Goal: Information Seeking & Learning: Learn about a topic

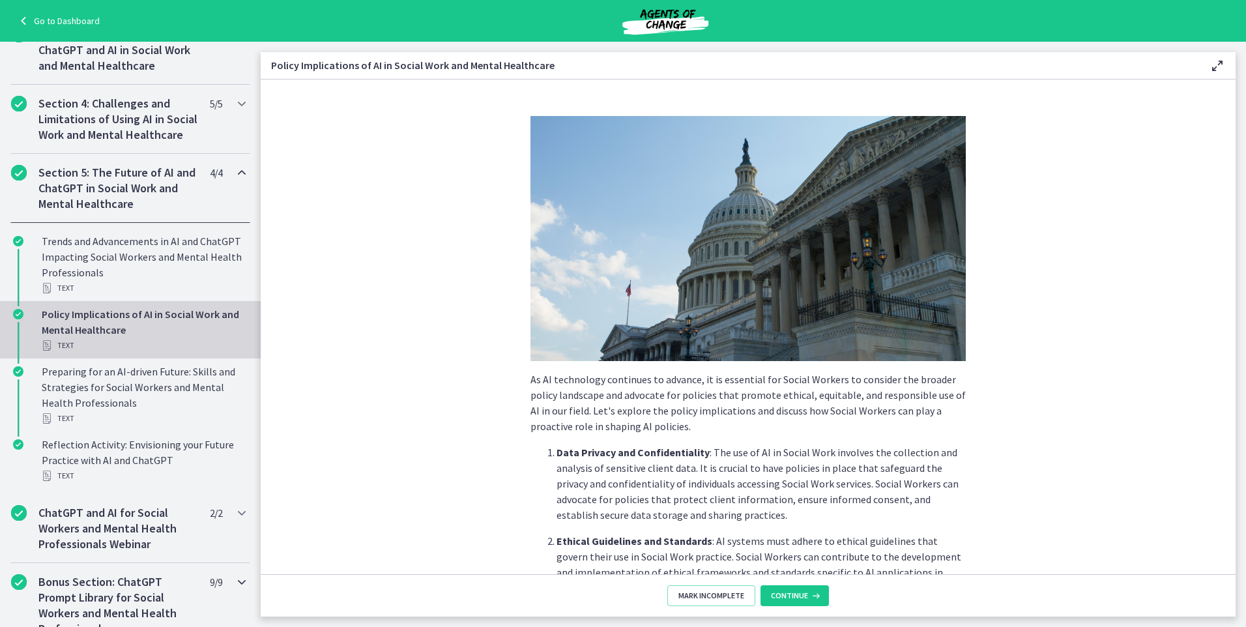
scroll to position [630, 0]
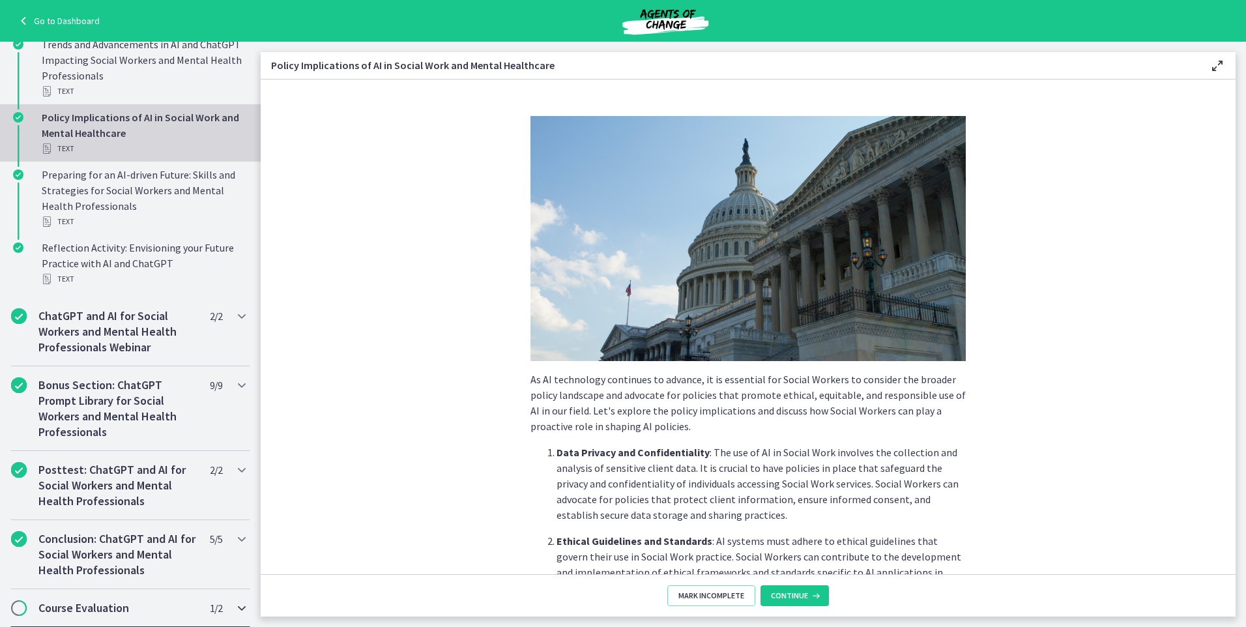
click at [23, 609] on span "Chapters" at bounding box center [18, 608] width 13 height 13
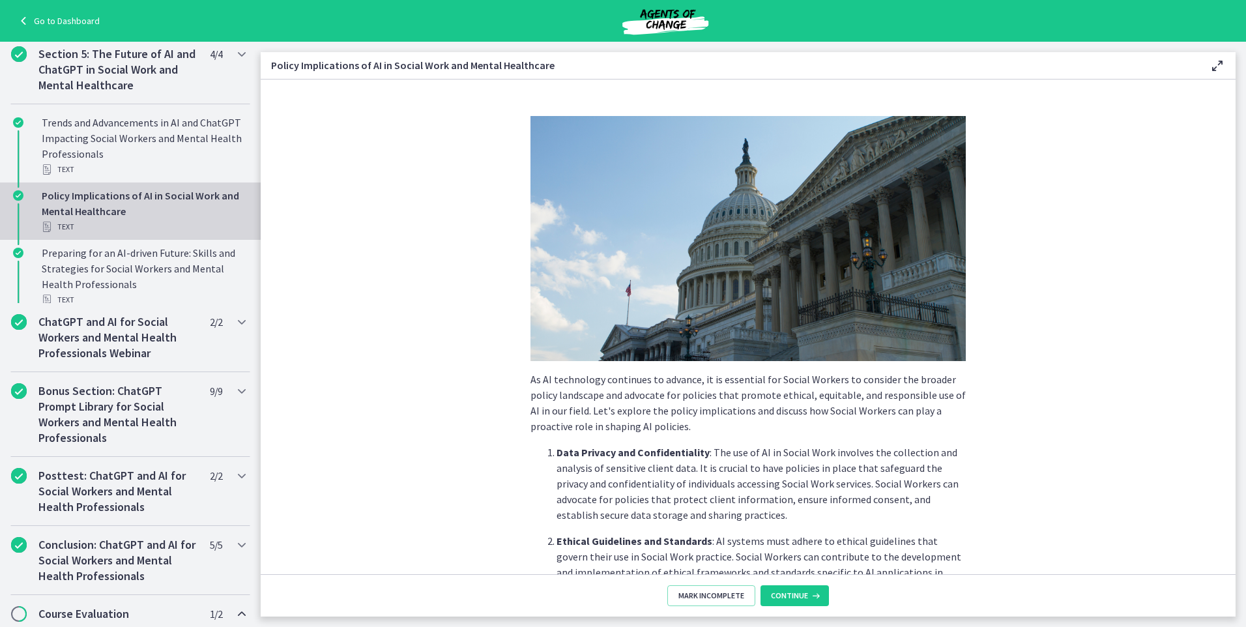
scroll to position [484, 0]
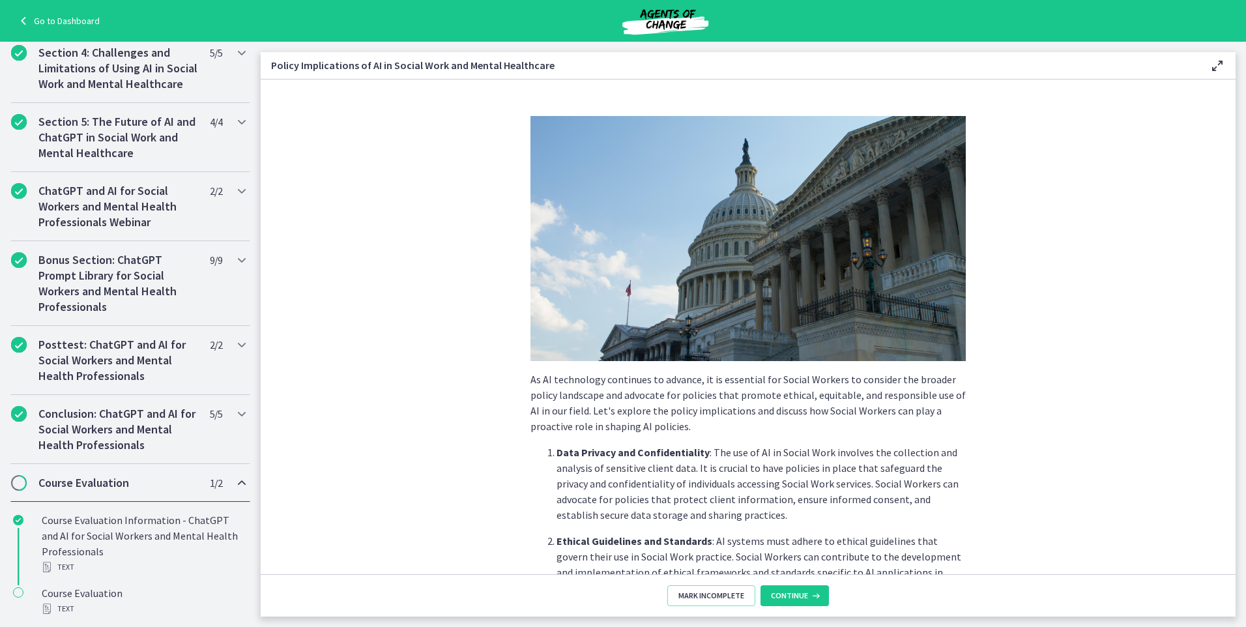
click at [98, 483] on h2 "Course Evaluation" at bounding box center [117, 483] width 159 height 16
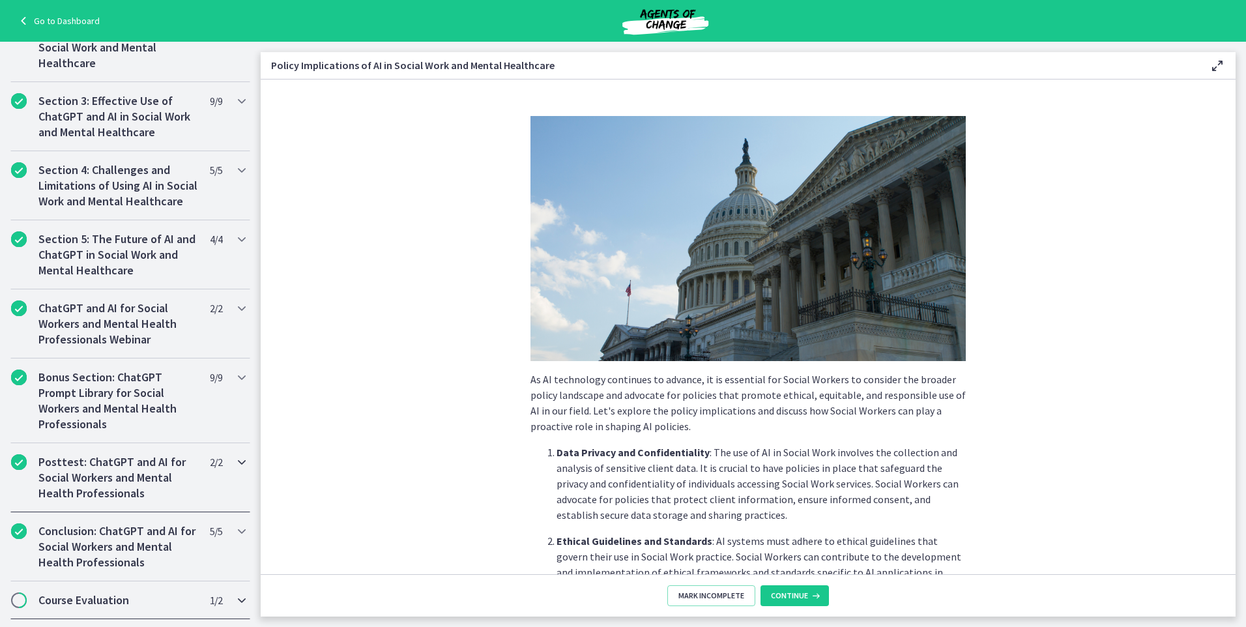
scroll to position [359, 0]
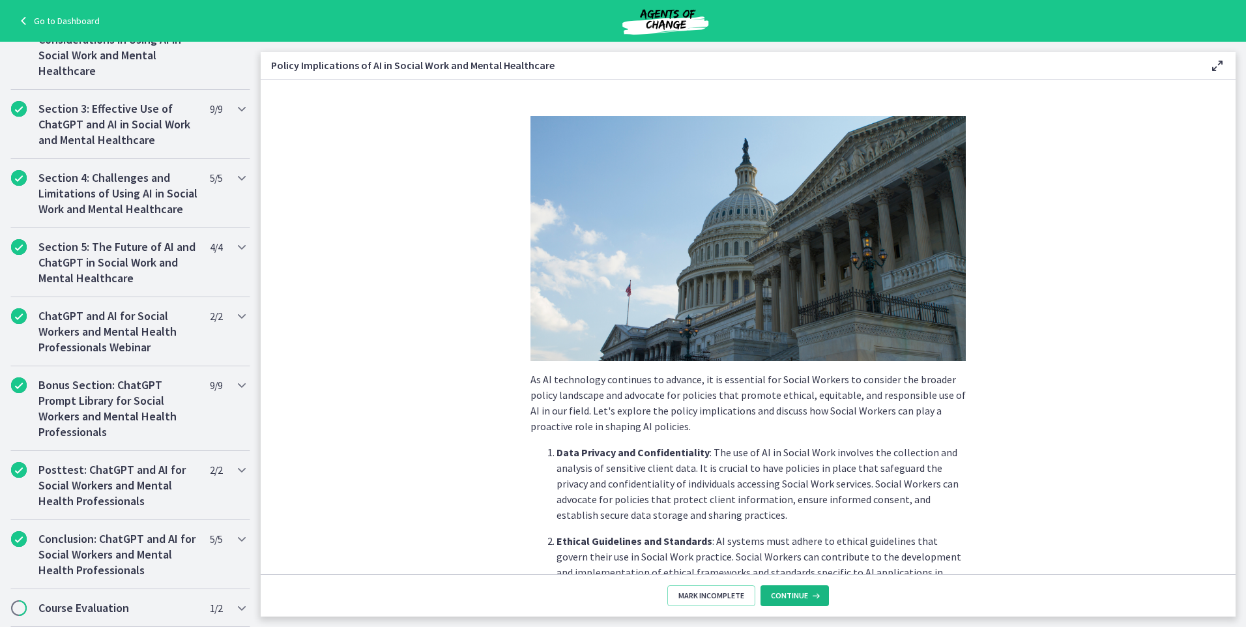
click at [797, 596] on span "Continue" at bounding box center [789, 596] width 37 height 10
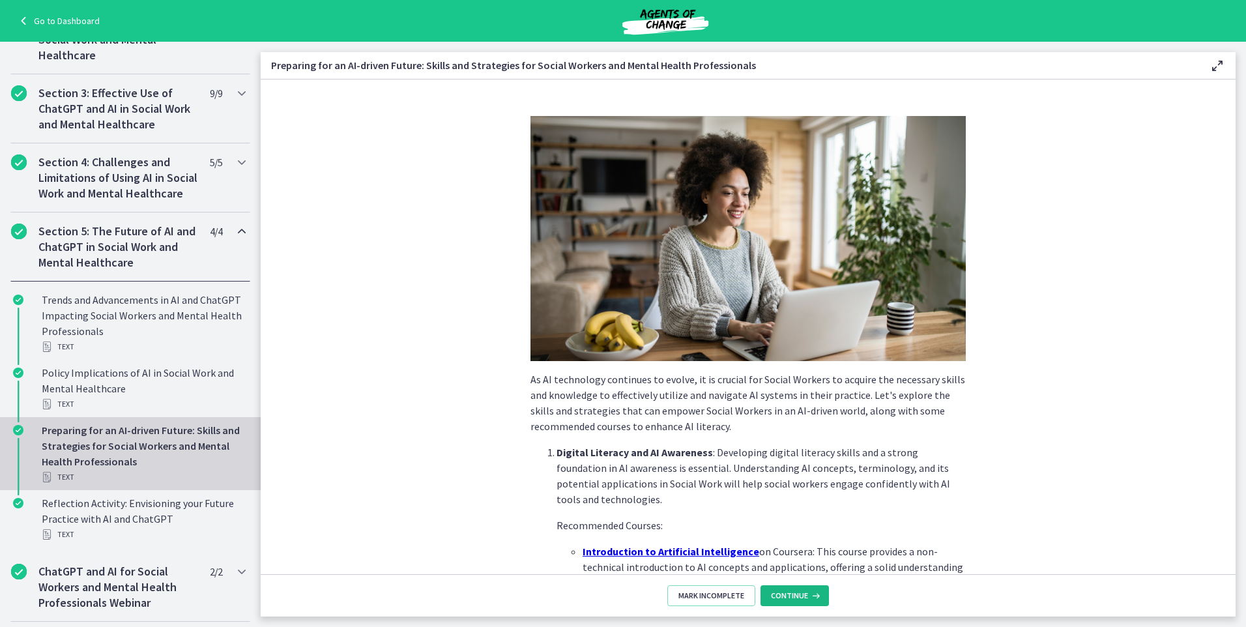
click at [793, 589] on button "Continue" at bounding box center [795, 595] width 68 height 21
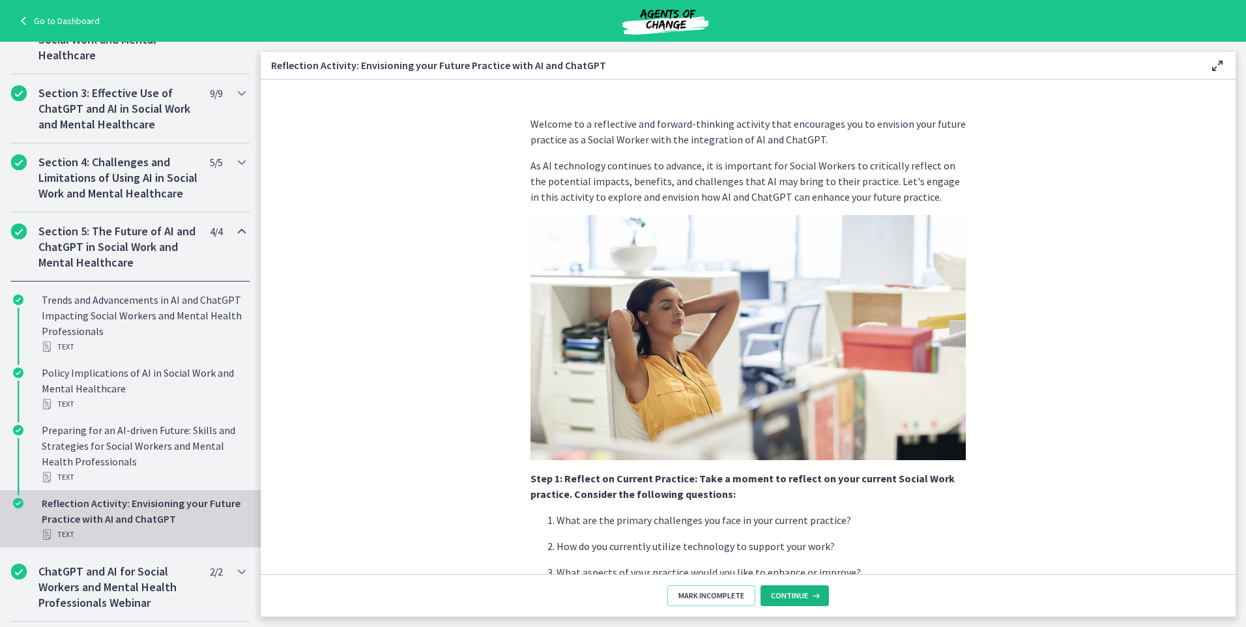
click at [793, 589] on button "Continue" at bounding box center [795, 595] width 68 height 21
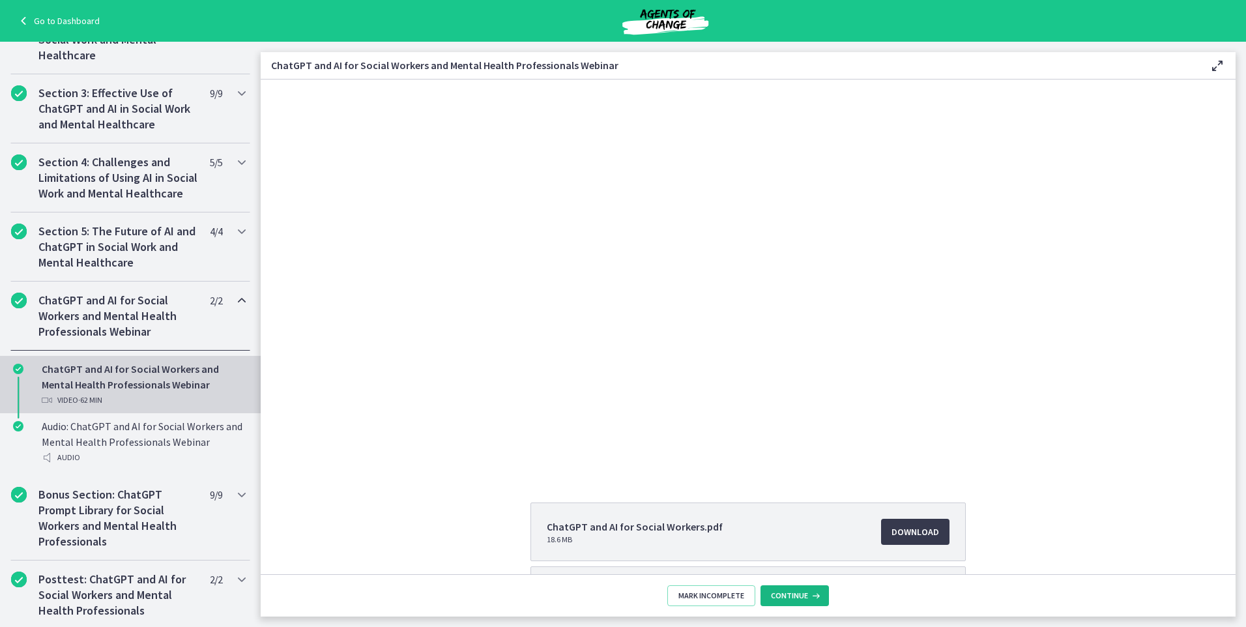
click at [789, 593] on span "Continue" at bounding box center [789, 596] width 37 height 10
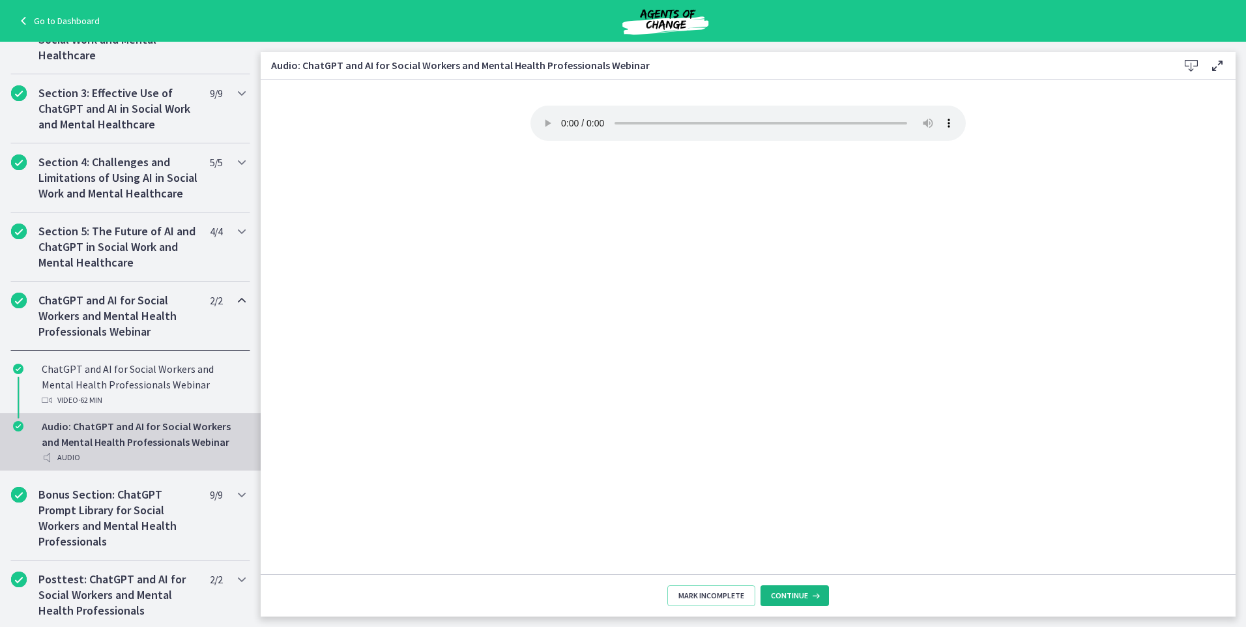
click at [789, 593] on span "Continue" at bounding box center [789, 596] width 37 height 10
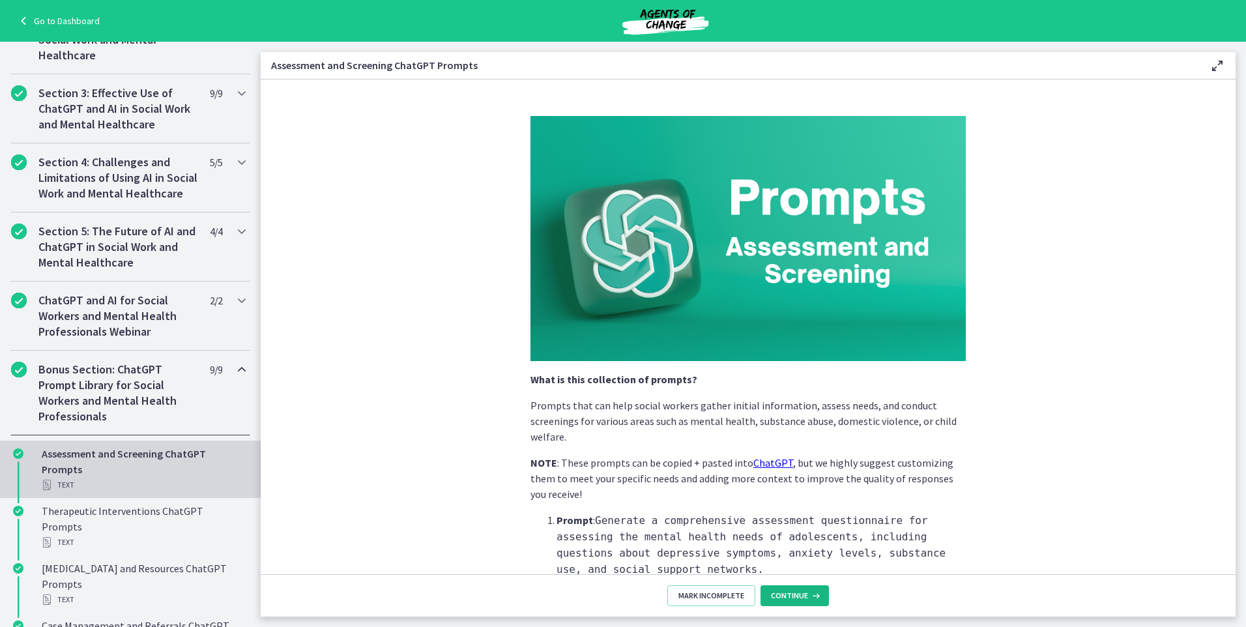
click at [789, 593] on span "Continue" at bounding box center [789, 596] width 37 height 10
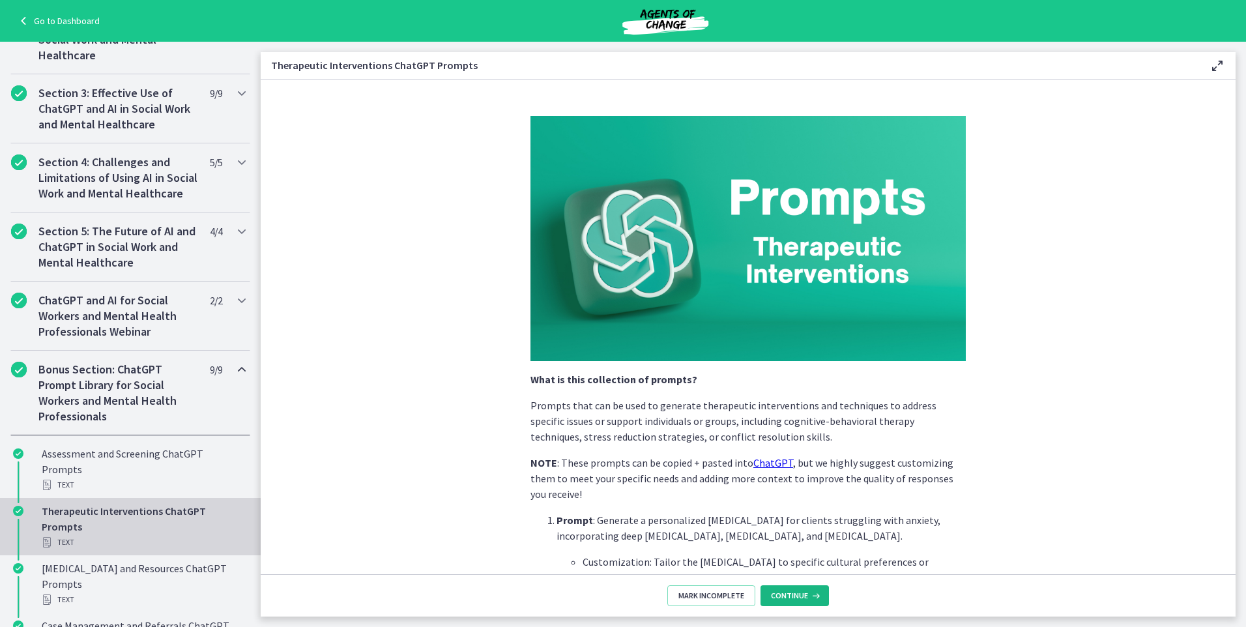
click at [789, 593] on span "Continue" at bounding box center [789, 596] width 37 height 10
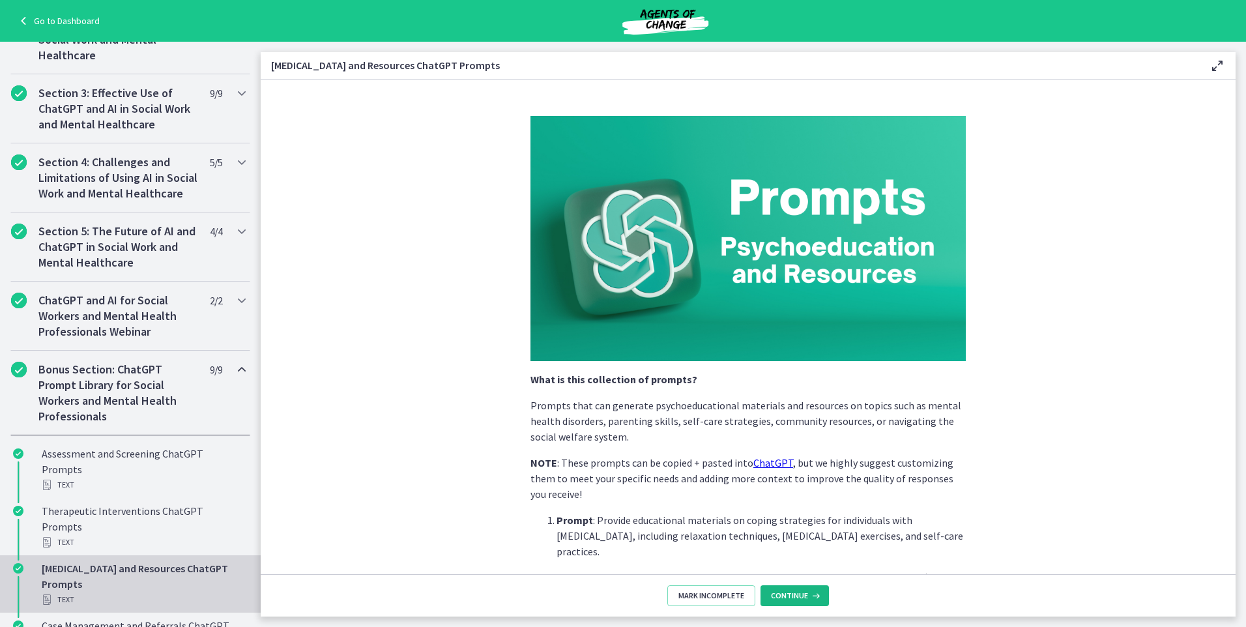
click at [787, 593] on span "Continue" at bounding box center [789, 596] width 37 height 10
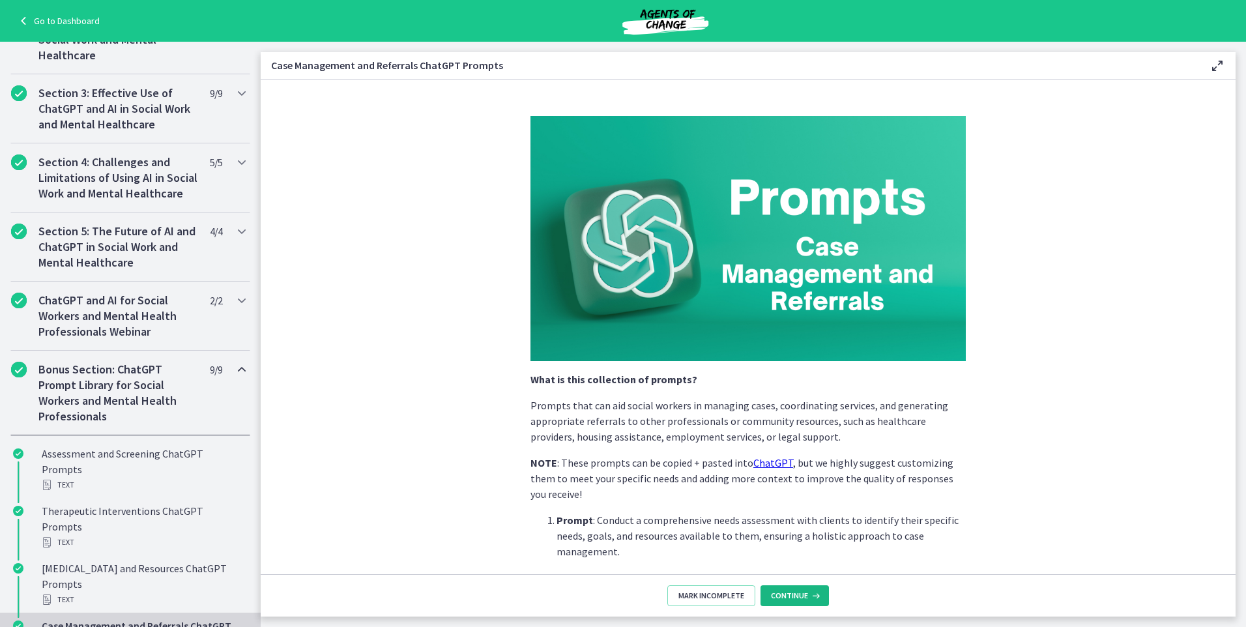
click at [787, 593] on span "Continue" at bounding box center [789, 596] width 37 height 10
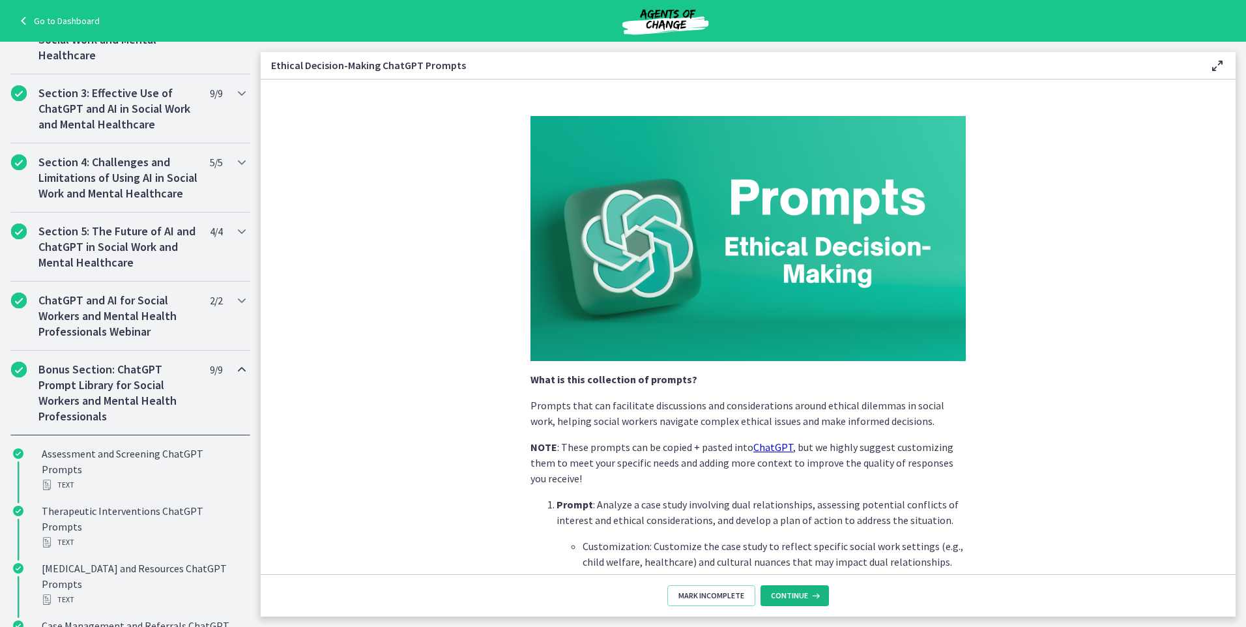
click at [787, 593] on span "Continue" at bounding box center [789, 596] width 37 height 10
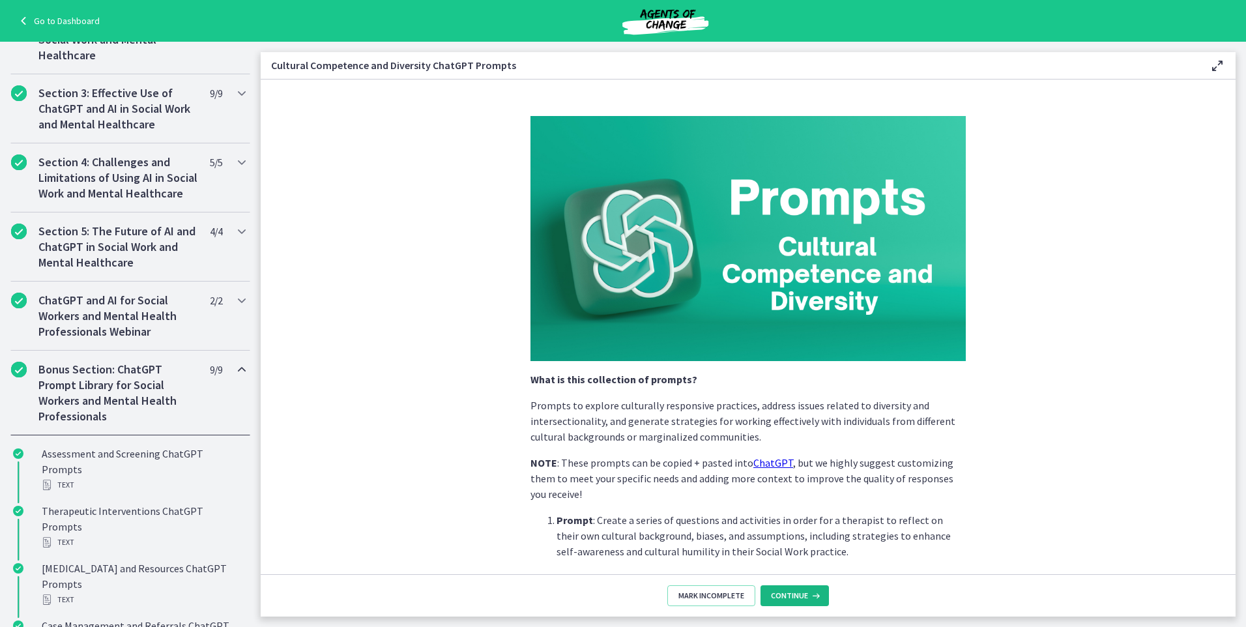
click at [787, 593] on span "Continue" at bounding box center [789, 596] width 37 height 10
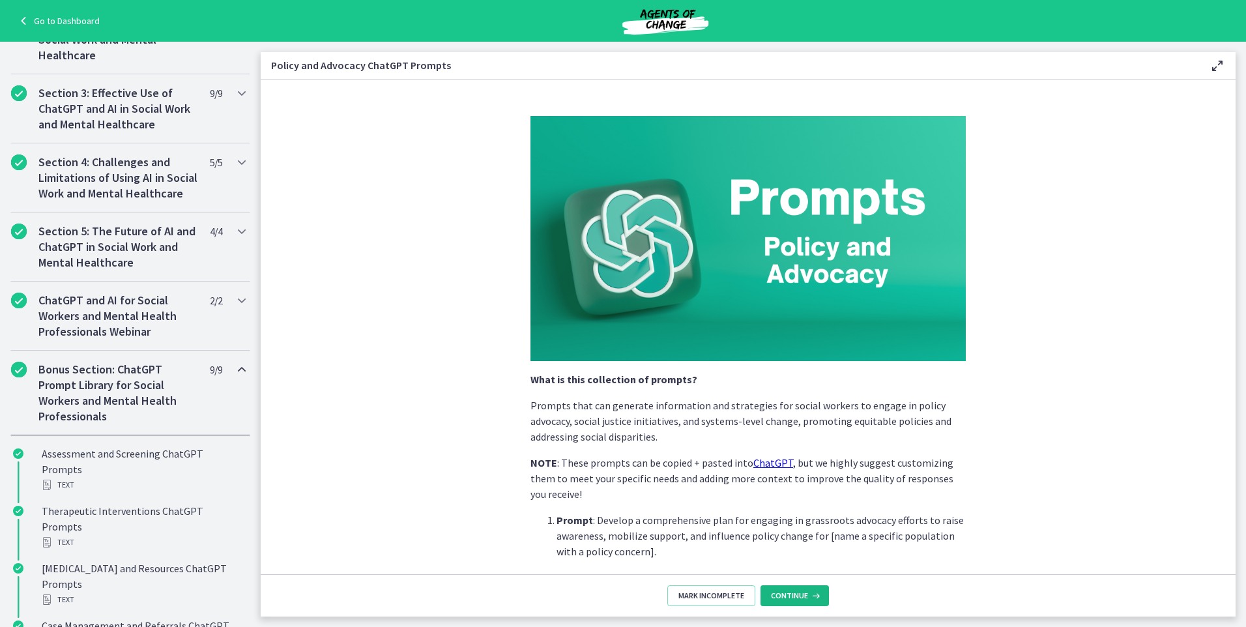
click at [787, 593] on span "Continue" at bounding box center [789, 596] width 37 height 10
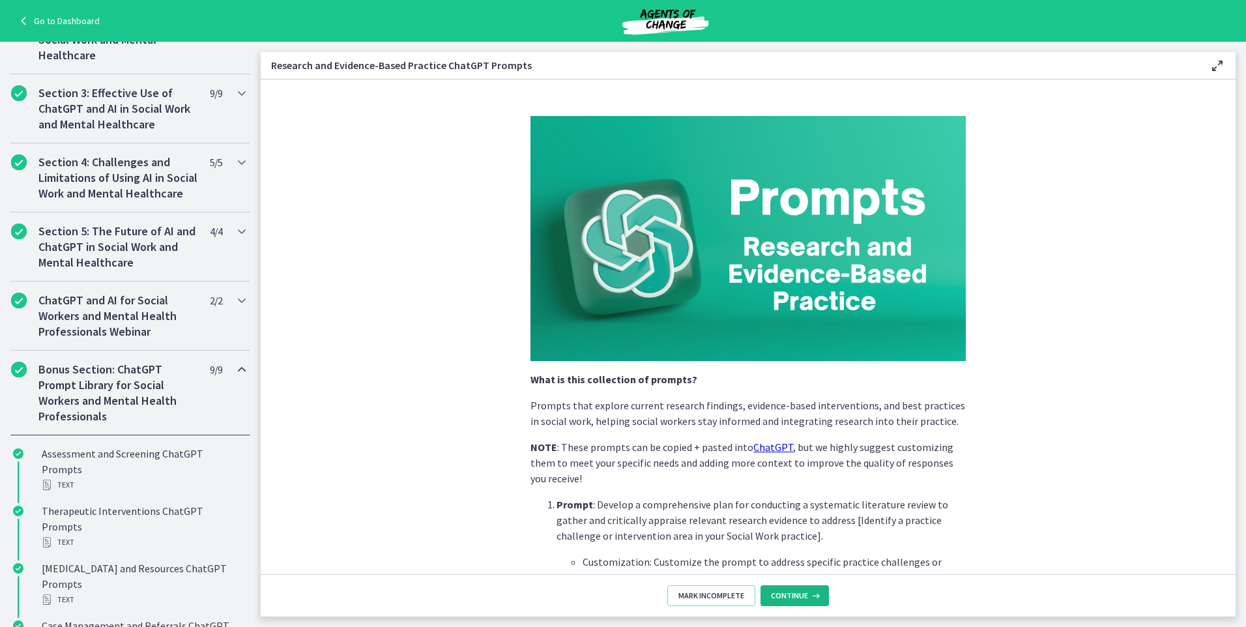
click at [787, 593] on span "Continue" at bounding box center [789, 596] width 37 height 10
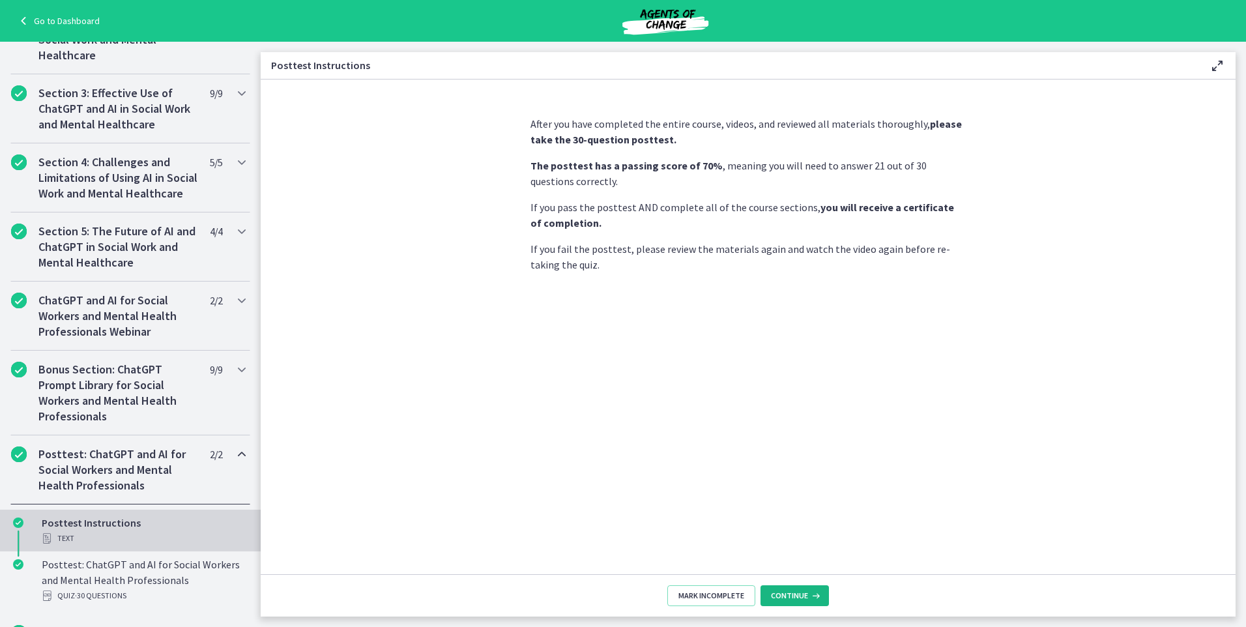
click at [787, 593] on span "Continue" at bounding box center [789, 596] width 37 height 10
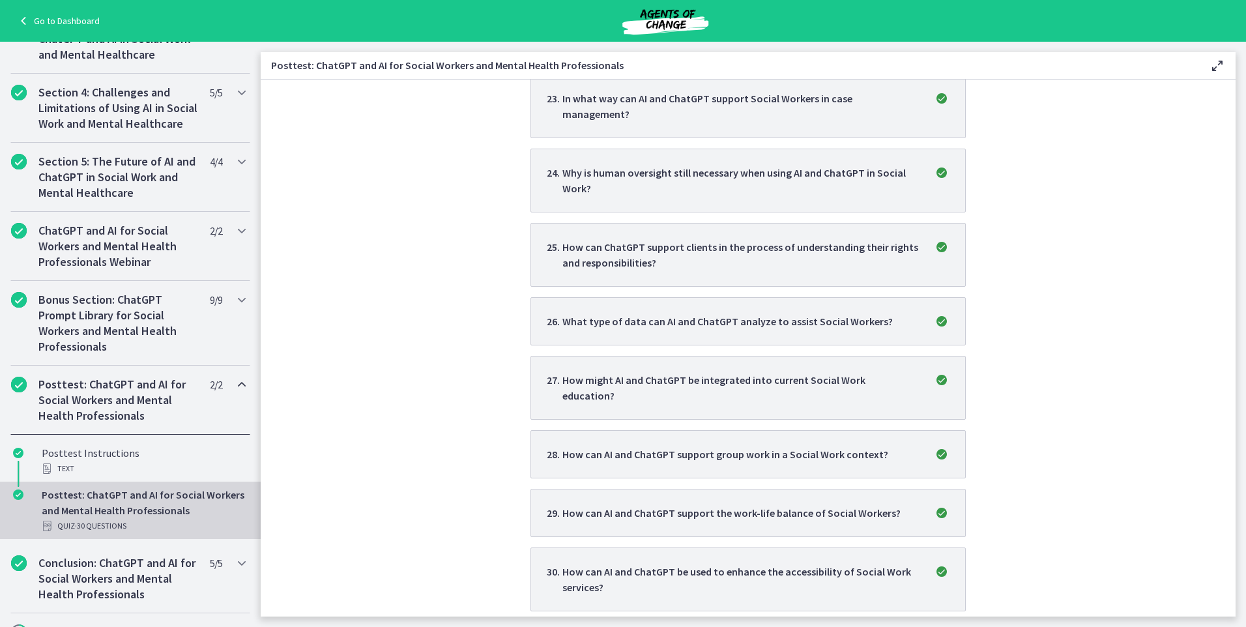
scroll to position [468, 0]
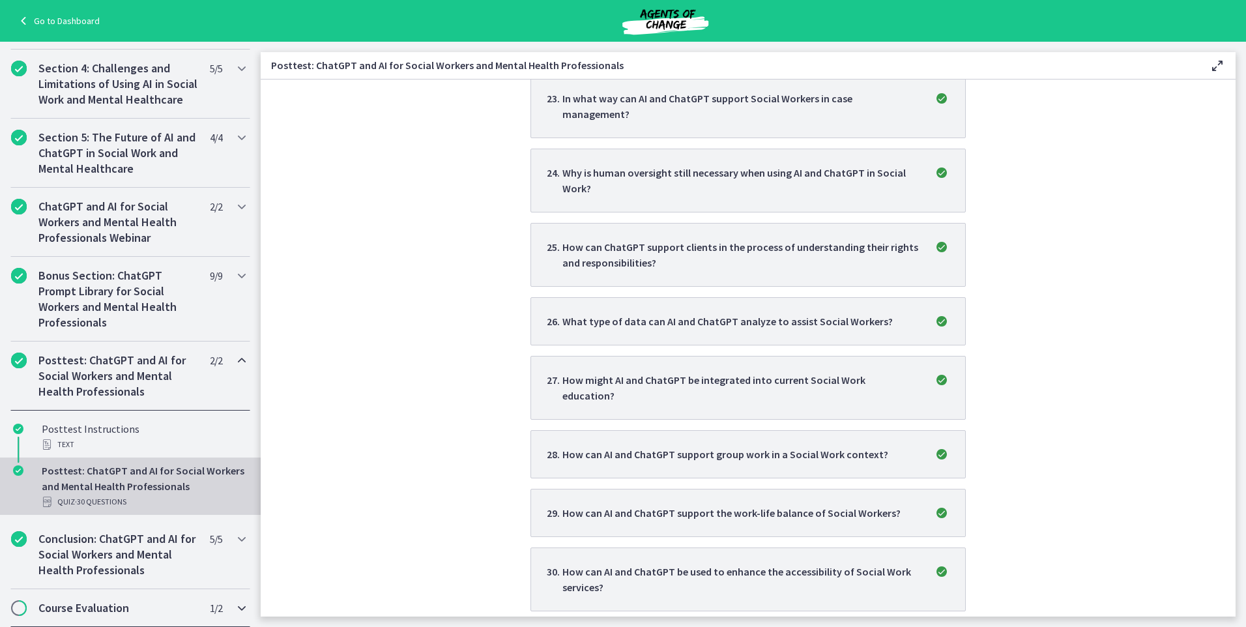
drag, startPoint x: 20, startPoint y: 601, endPoint x: 29, endPoint y: 599, distance: 9.3
click at [18, 602] on span "Chapters" at bounding box center [19, 608] width 16 height 16
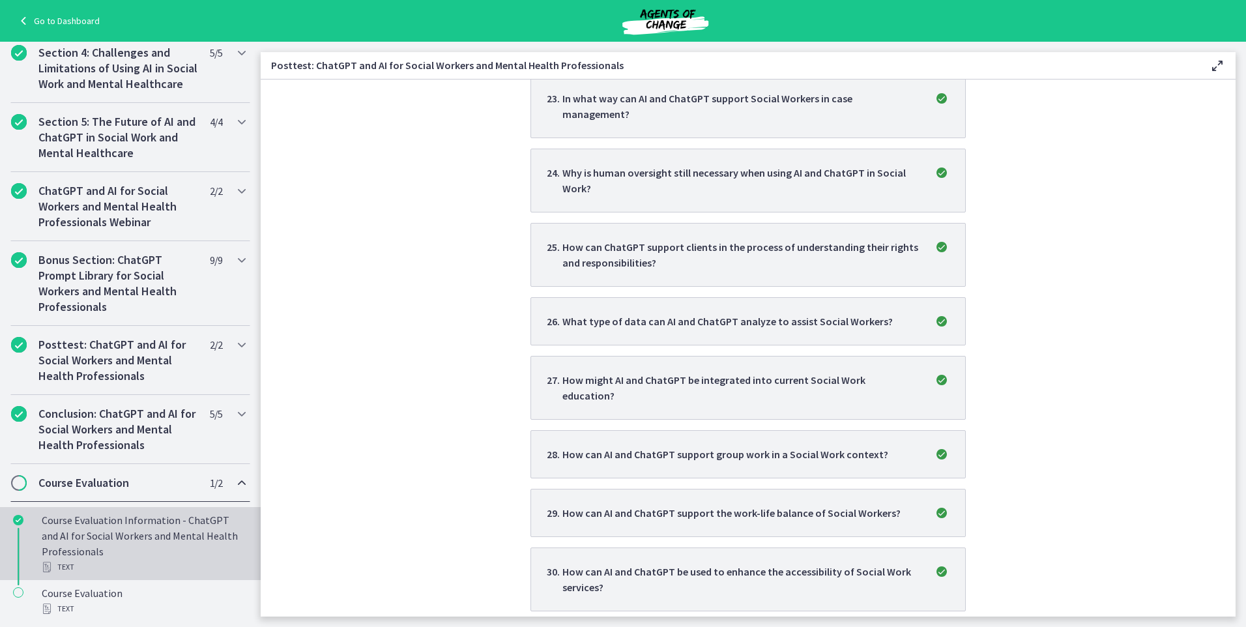
scroll to position [484, 0]
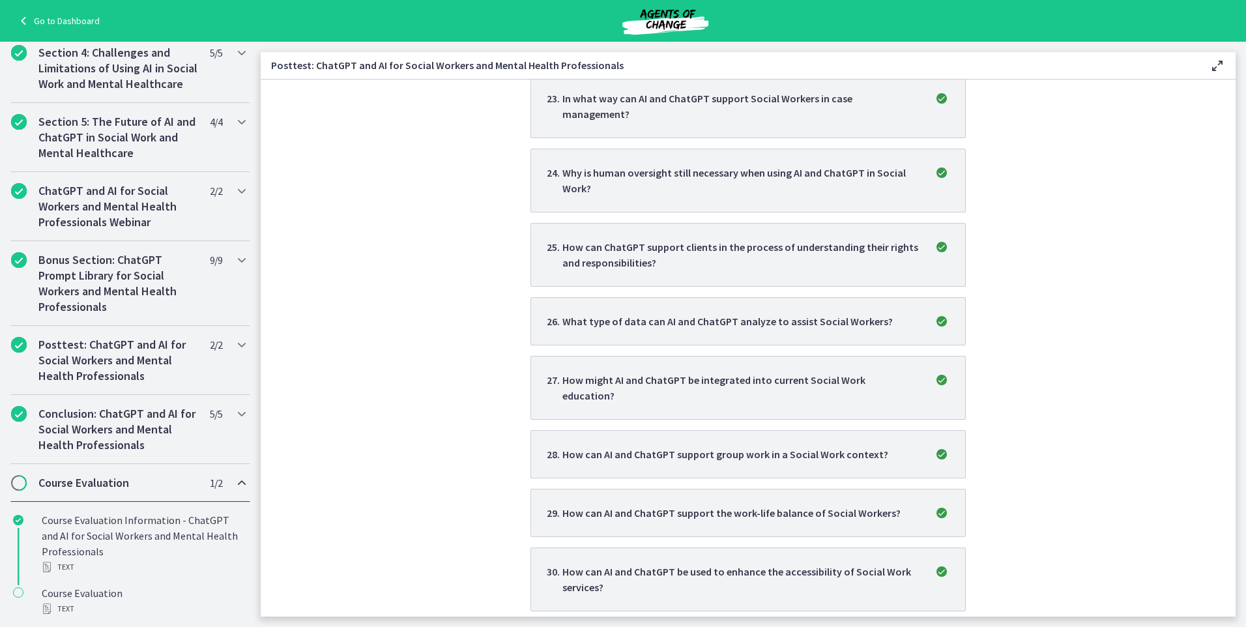
click at [20, 486] on span "Chapters" at bounding box center [18, 482] width 13 height 13
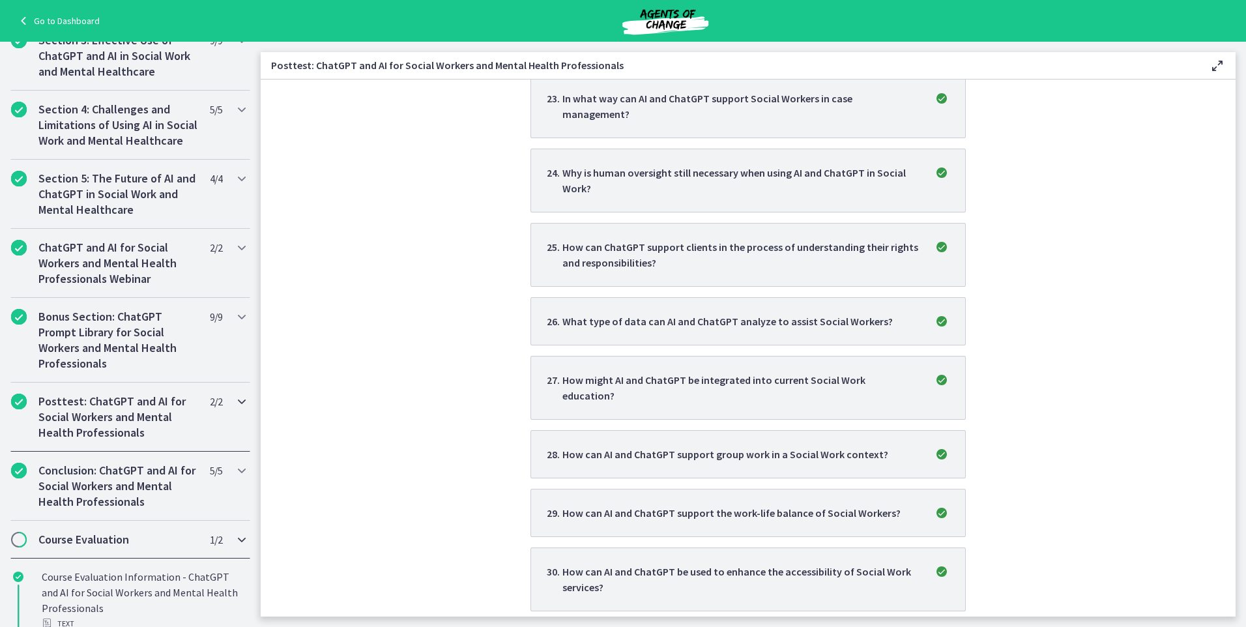
scroll to position [359, 0]
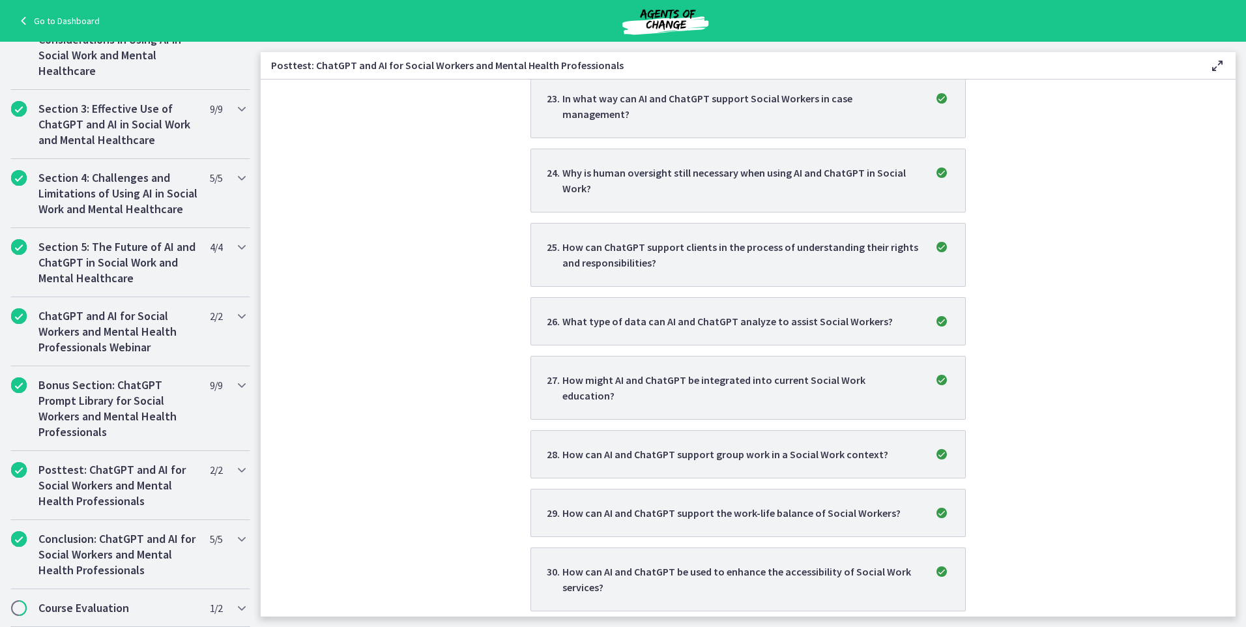
click at [439, 513] on section "Good job! You passed this quiz with a score of 93 % You need 70% to pass Retake…" at bounding box center [748, 348] width 975 height 537
click at [196, 606] on div "Course Evaluation 1 / 2 Completed" at bounding box center [130, 608] width 240 height 38
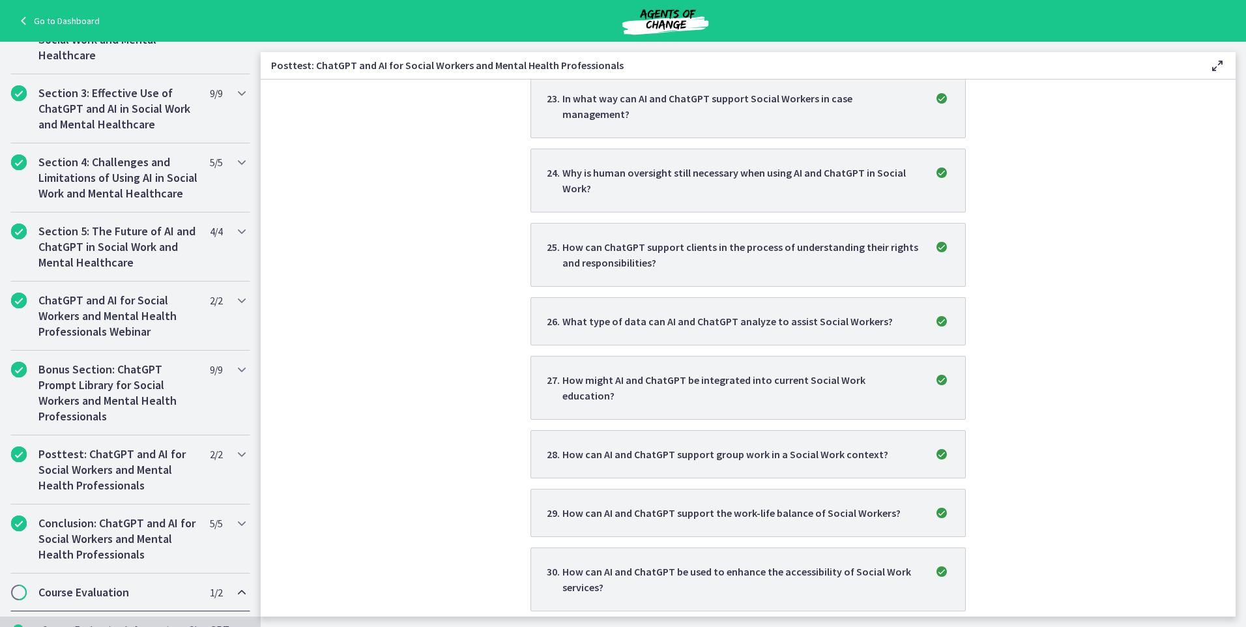
scroll to position [484, 0]
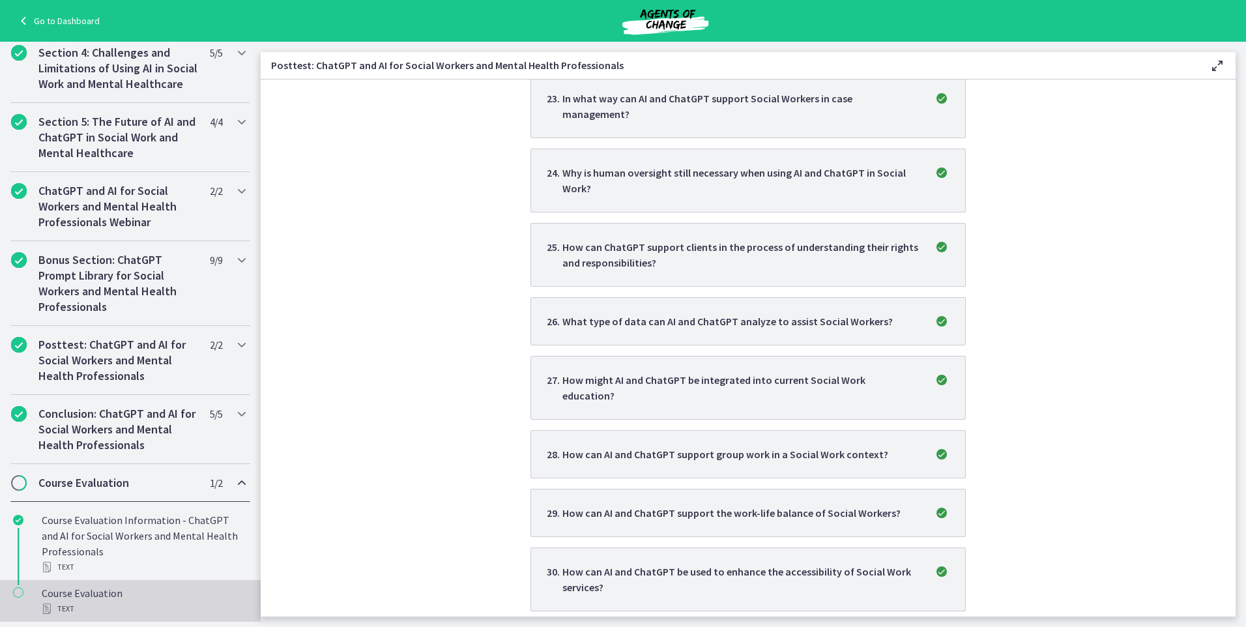
click at [96, 594] on div "Course Evaluation Text" at bounding box center [143, 600] width 203 height 31
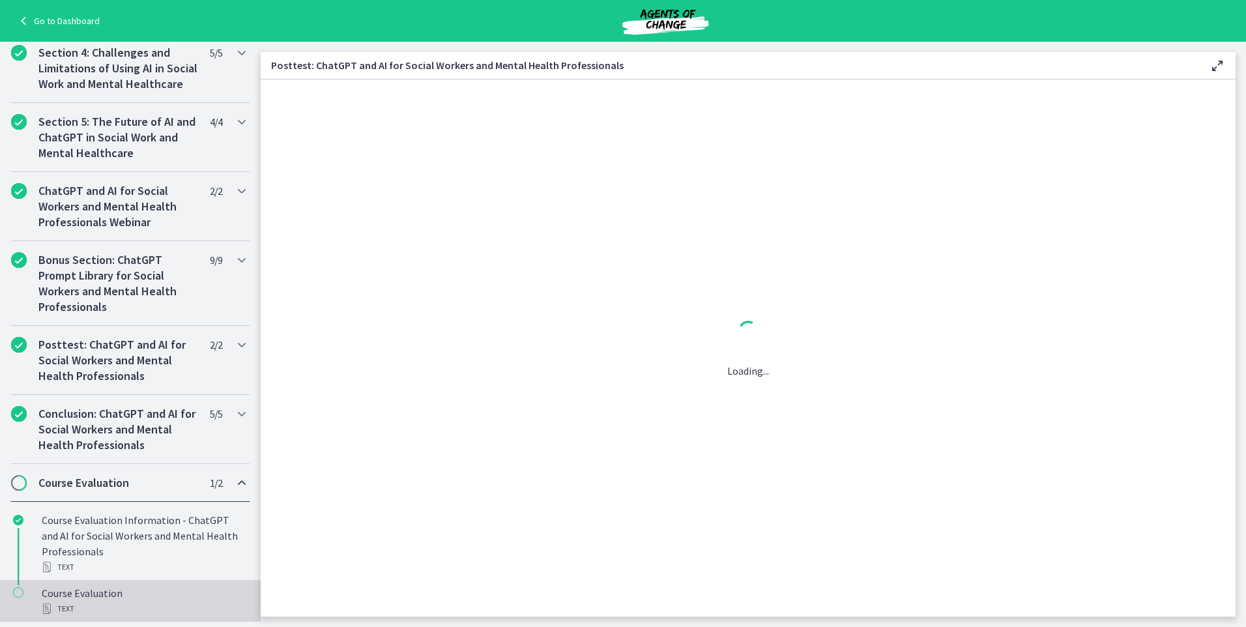
scroll to position [0, 0]
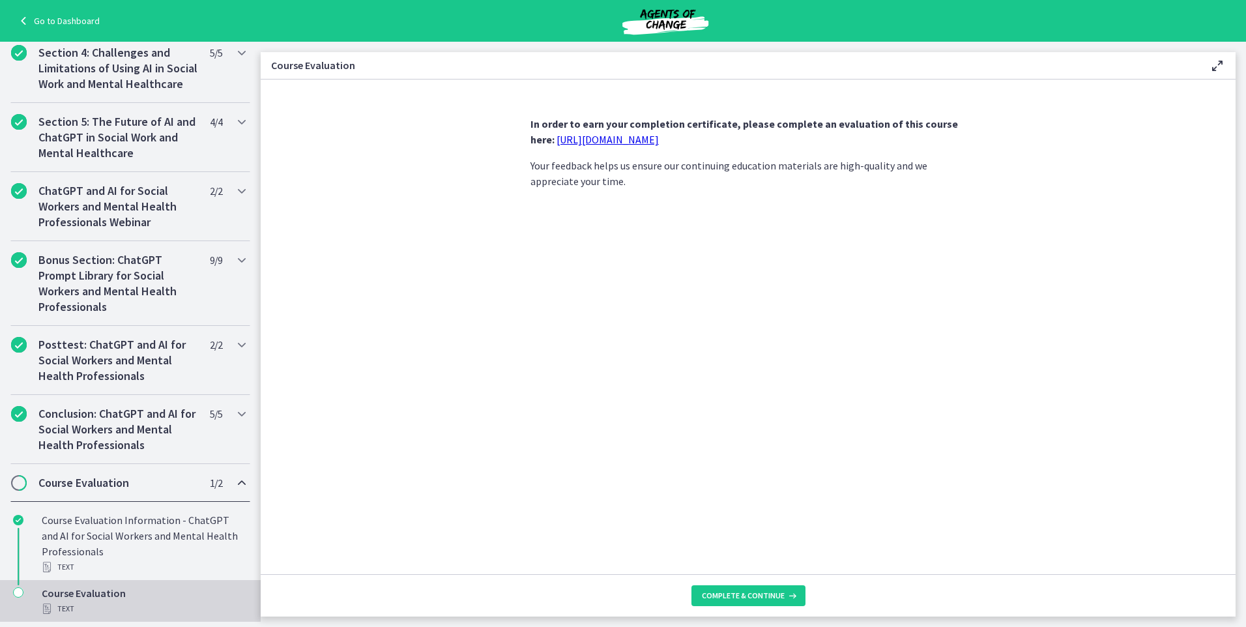
click at [1173, 100] on section "In order to earn your completion certificate, please complete an evaluation of …" at bounding box center [748, 327] width 975 height 495
click at [767, 596] on span "Complete & continue" at bounding box center [743, 596] width 83 height 10
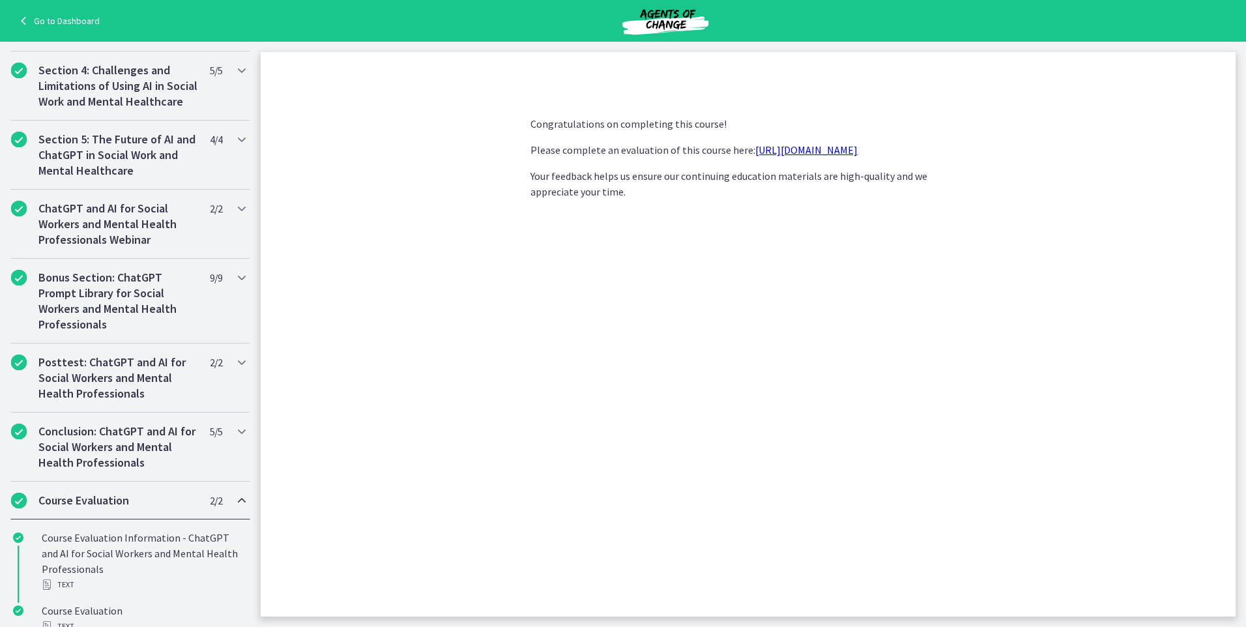
scroll to position [553, 0]
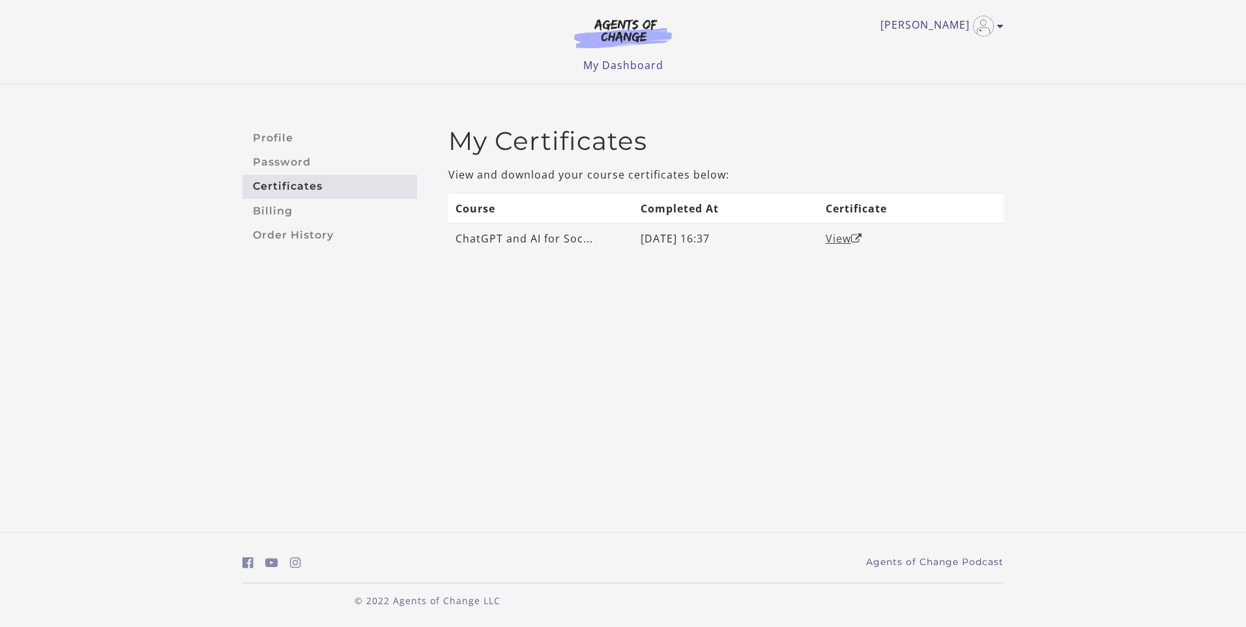
click at [838, 242] on link "View" at bounding box center [844, 238] width 37 height 14
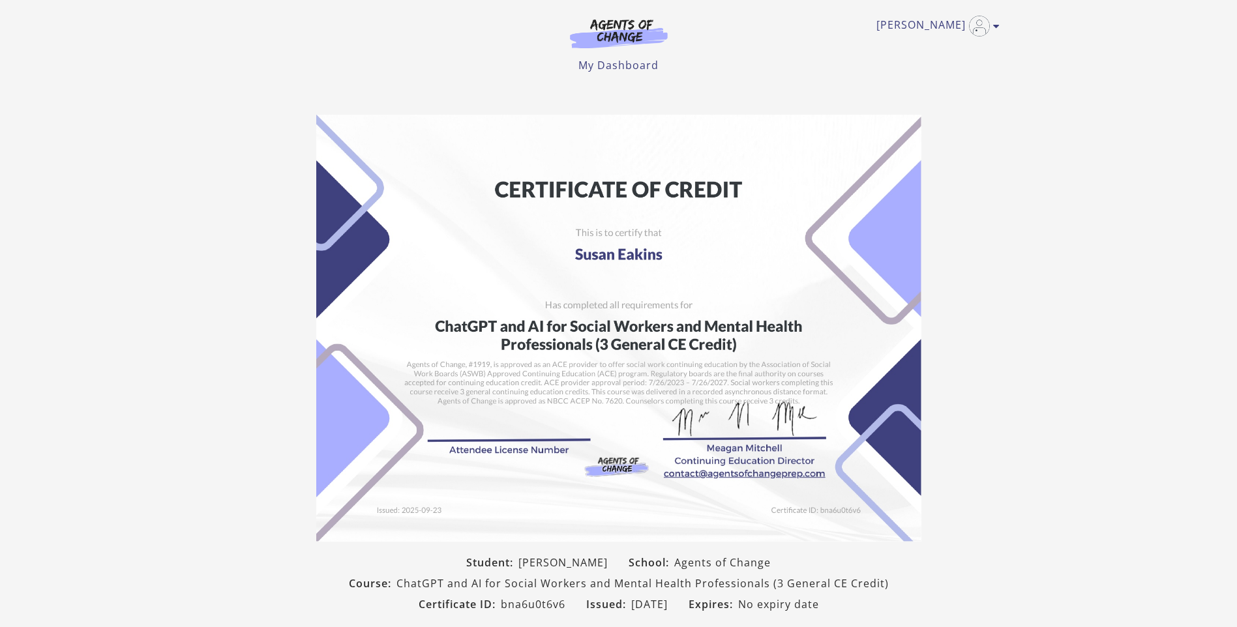
drag, startPoint x: 745, startPoint y: 219, endPoint x: 712, endPoint y: 218, distance: 32.6
drag, startPoint x: 712, startPoint y: 218, endPoint x: 535, endPoint y: 237, distance: 178.3
drag, startPoint x: 535, startPoint y: 237, endPoint x: 230, endPoint y: 196, distance: 307.9
click at [227, 196] on section "Student: Susan Eakins School: Agents of Change Course: ChatGPT and AI for Socia…" at bounding box center [618, 390] width 1237 height 572
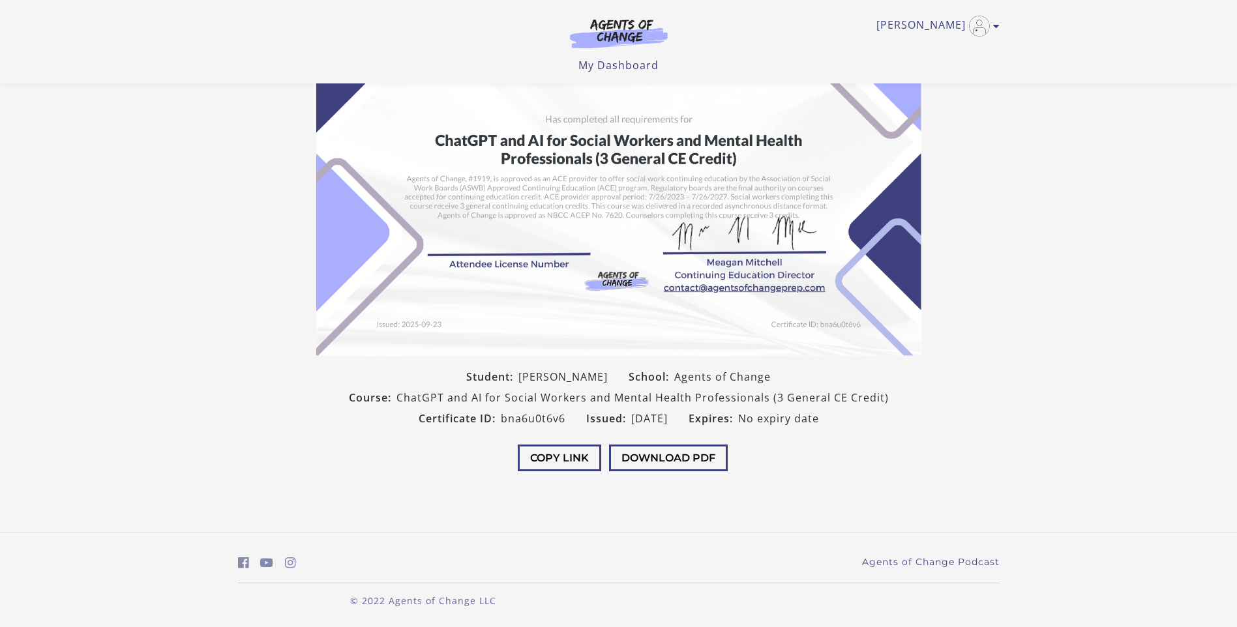
scroll to position [142, 0]
click at [669, 449] on button "Download PDF" at bounding box center [668, 458] width 119 height 27
